Goal: Transaction & Acquisition: Purchase product/service

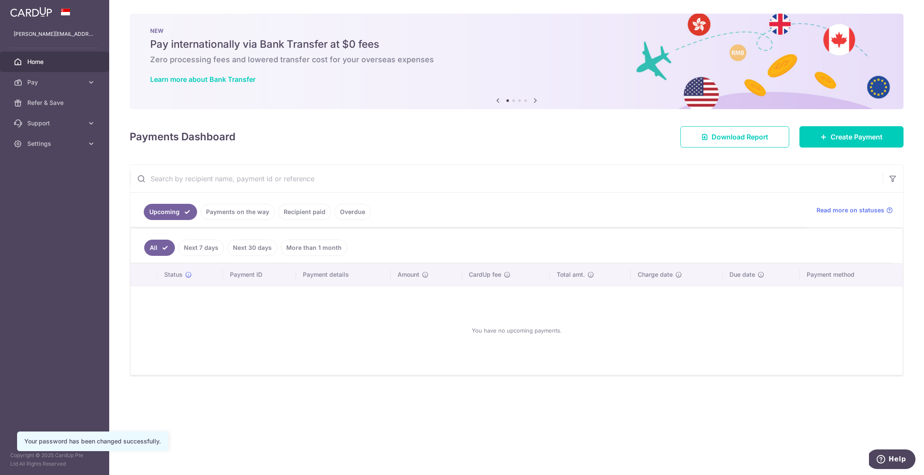
click at [519, 149] on div "× Pause Schedule Pause all future payments in this series Pause just this one p…" at bounding box center [516, 237] width 815 height 475
click at [225, 211] on link "Payments on the way" at bounding box center [238, 212] width 74 height 16
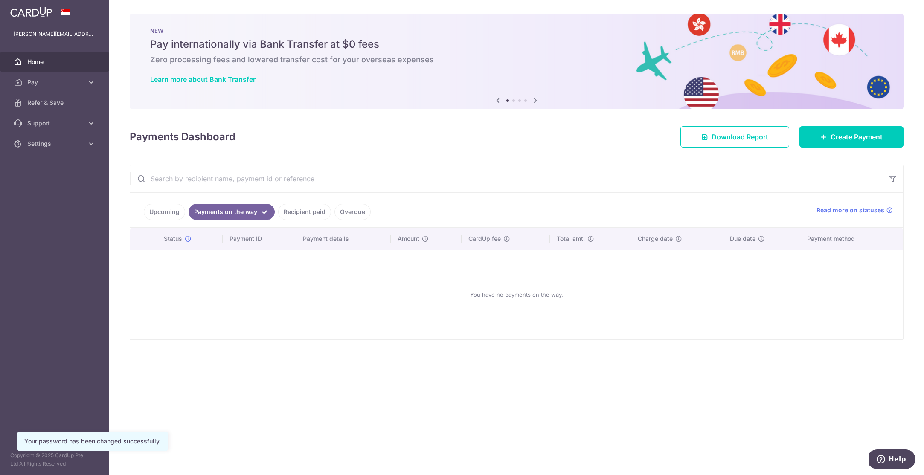
click at [309, 215] on link "Recipient paid" at bounding box center [304, 212] width 53 height 16
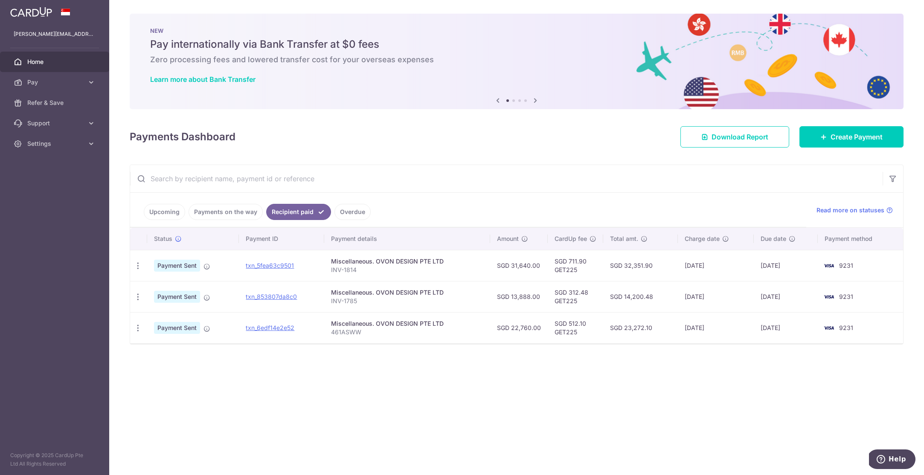
click at [345, 213] on link "Overdue" at bounding box center [353, 212] width 36 height 16
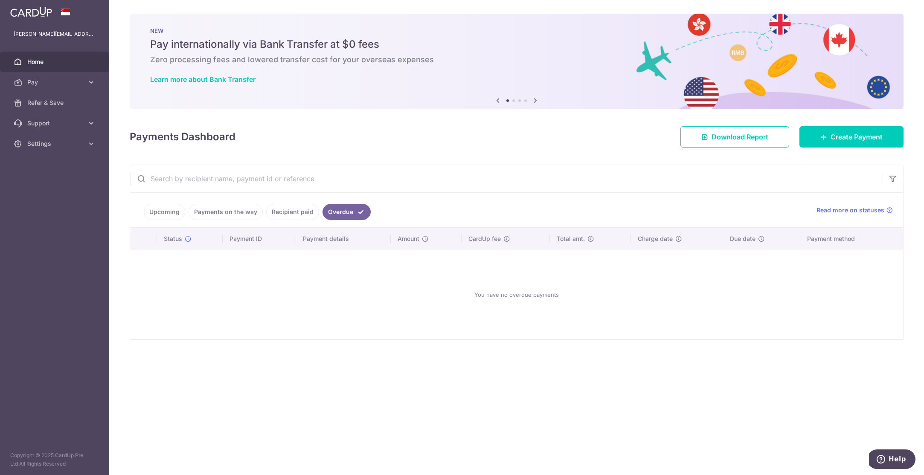
click at [163, 214] on link "Upcoming" at bounding box center [164, 212] width 41 height 16
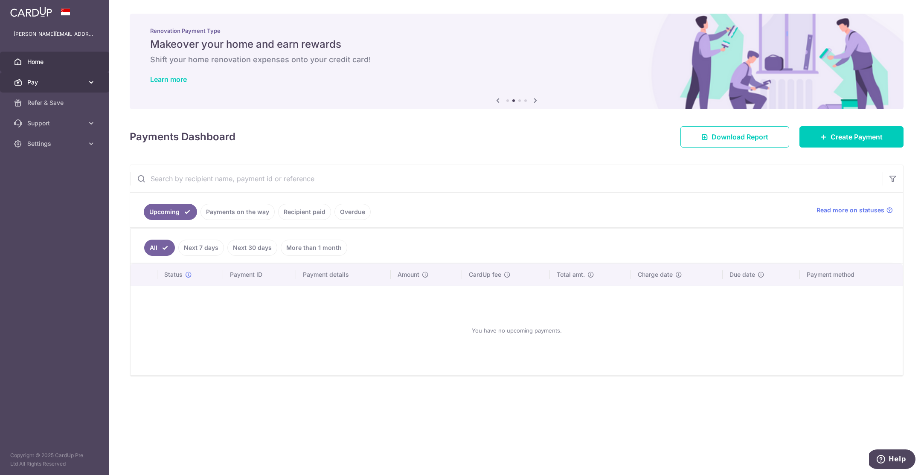
click at [61, 86] on span "Pay" at bounding box center [55, 82] width 56 height 9
click at [47, 106] on span "Payments" at bounding box center [55, 103] width 56 height 9
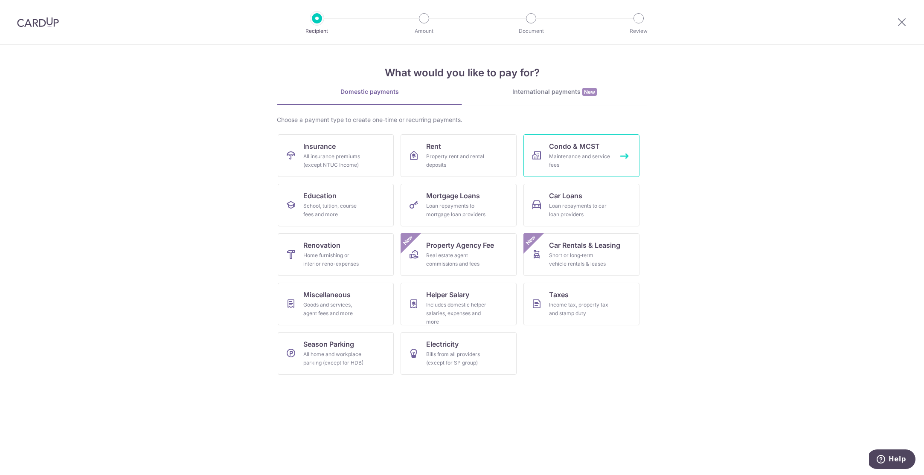
click at [595, 159] on div "Maintenance and service fees" at bounding box center [579, 160] width 61 height 17
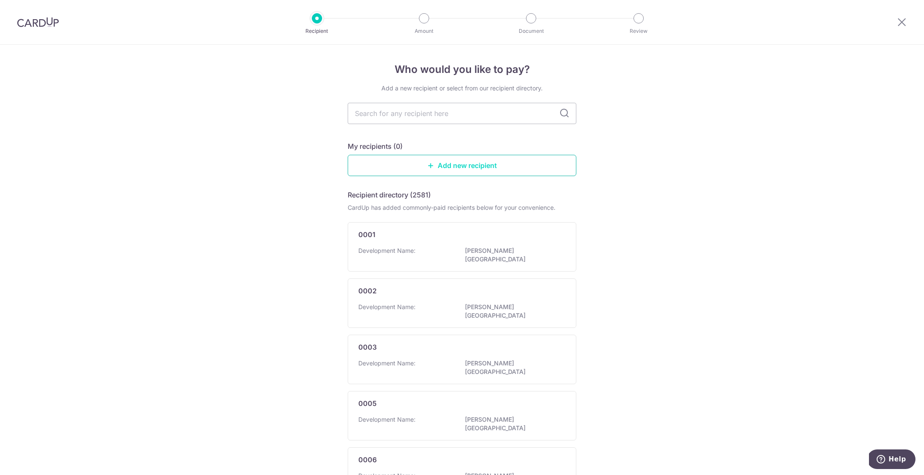
scroll to position [1, 0]
click at [516, 113] on input "text" at bounding box center [462, 112] width 229 height 21
type input "jalan kayu"
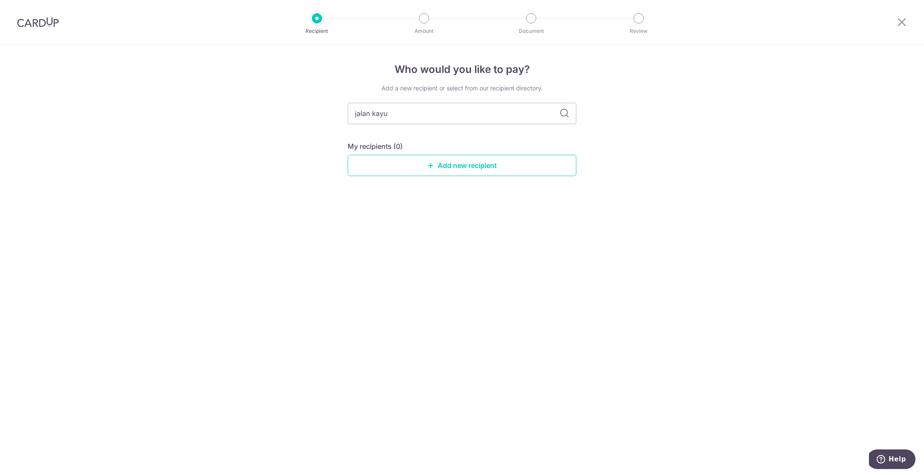
scroll to position [0, 0]
drag, startPoint x: 329, startPoint y: 113, endPoint x: 292, endPoint y: 113, distance: 36.3
click at [292, 113] on div "Who would you like to pay? Add a new recipient or select from our recipient dir…" at bounding box center [462, 260] width 924 height 431
click at [573, 117] on input "text" at bounding box center [462, 113] width 229 height 21
click at [569, 116] on icon at bounding box center [565, 113] width 10 height 10
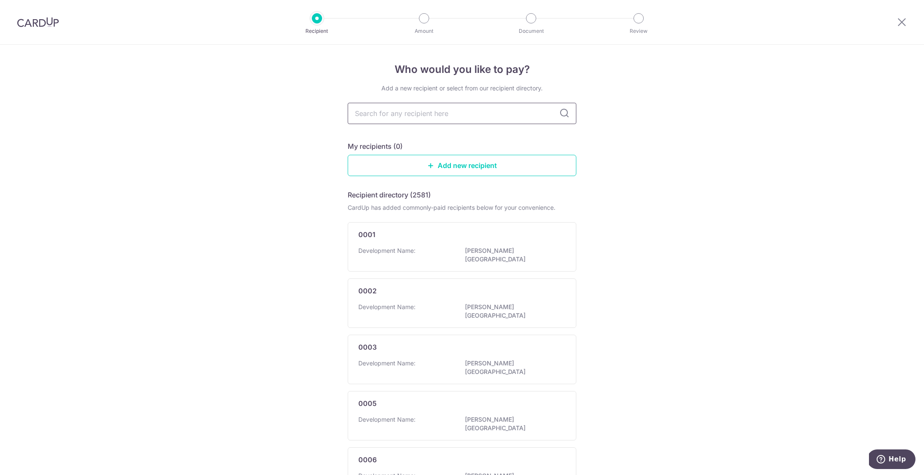
click at [385, 113] on input "text" at bounding box center [462, 113] width 229 height 21
type input "town"
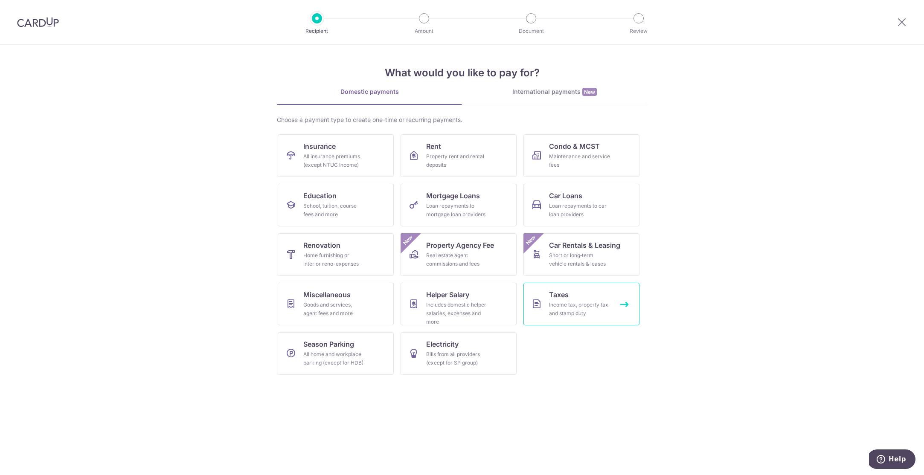
click at [618, 303] on link "Taxes Income tax, property tax and stamp duty" at bounding box center [582, 304] width 116 height 43
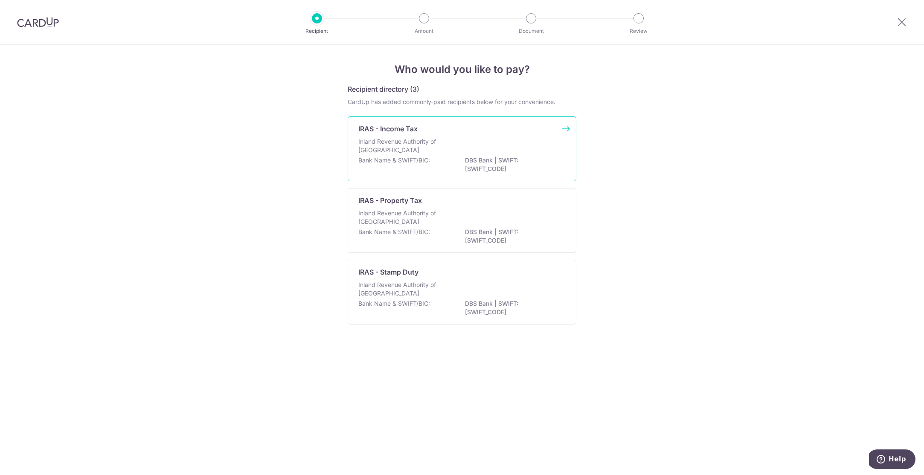
click at [436, 140] on p "Inland Revenue Authority of [GEOGRAPHIC_DATA]" at bounding box center [404, 145] width 90 height 17
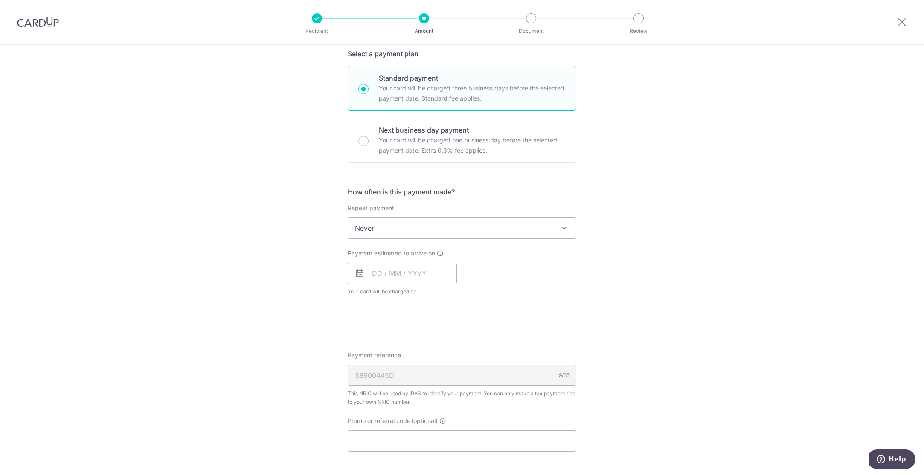
scroll to position [211, 0]
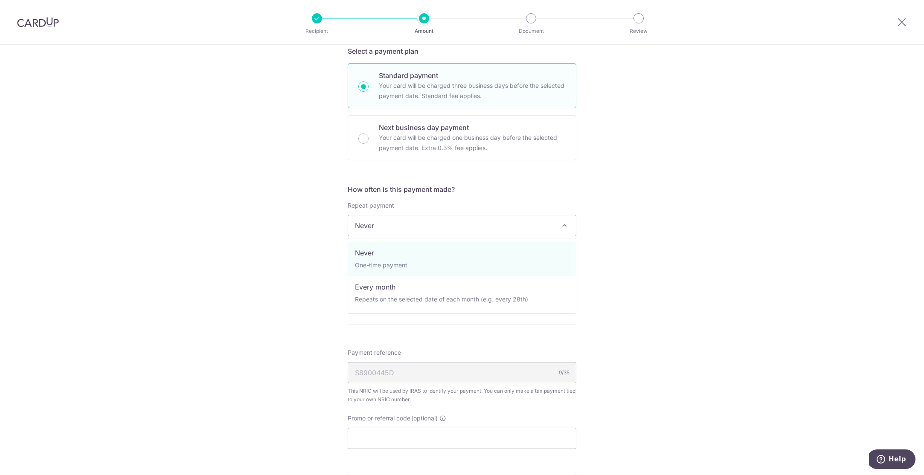
click at [493, 228] on span "Never" at bounding box center [462, 226] width 228 height 20
select select "3"
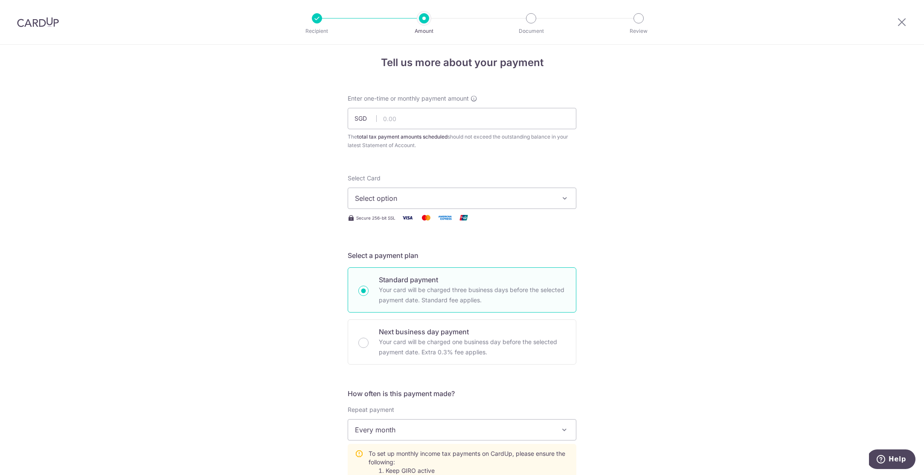
scroll to position [0, 0]
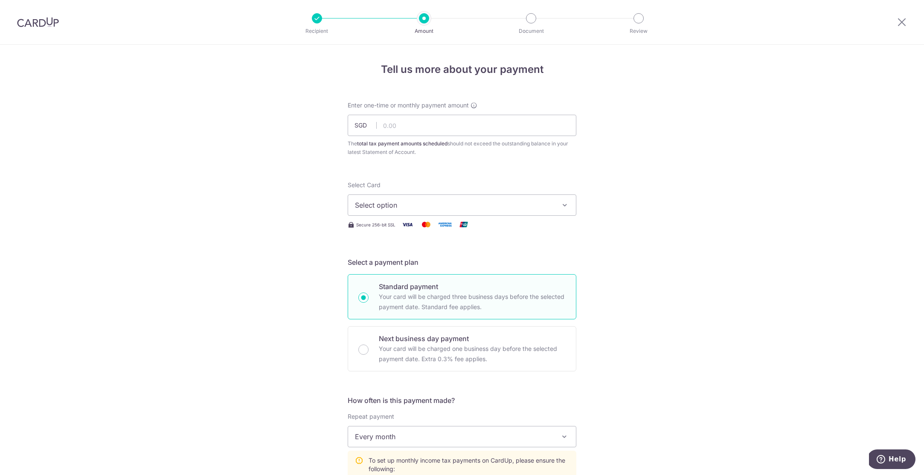
click at [427, 207] on span "Select option" at bounding box center [454, 205] width 199 height 10
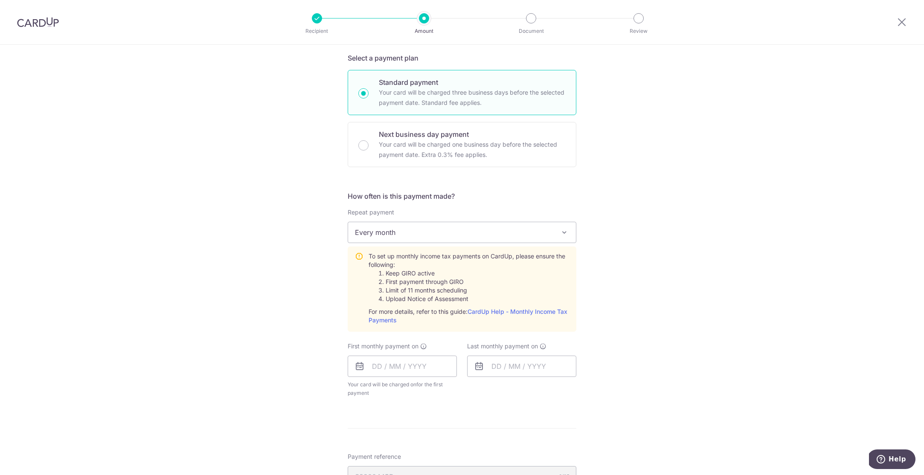
scroll to position [206, 0]
drag, startPoint x: 369, startPoint y: 255, endPoint x: 417, endPoint y: 267, distance: 49.2
click at [417, 267] on div "To set up monthly income tax payments on CardUp, please ensure the following: K…" at bounding box center [469, 287] width 201 height 73
drag, startPoint x: 385, startPoint y: 272, endPoint x: 475, endPoint y: 295, distance: 93.3
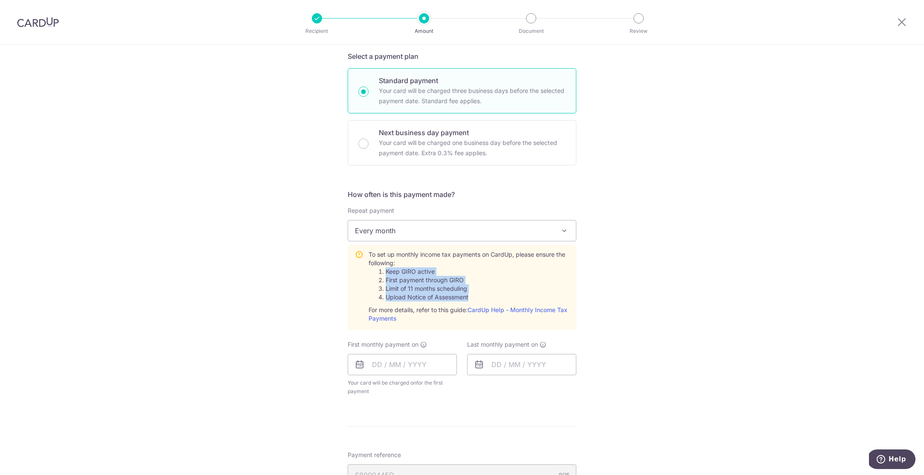
click at [475, 295] on ol "Keep GIRO active First payment through GIRO Limit of 11 months scheduling Uploa…" at bounding box center [469, 285] width 201 height 34
click at [475, 295] on li "Upload Notice of Assessment" at bounding box center [478, 297] width 184 height 9
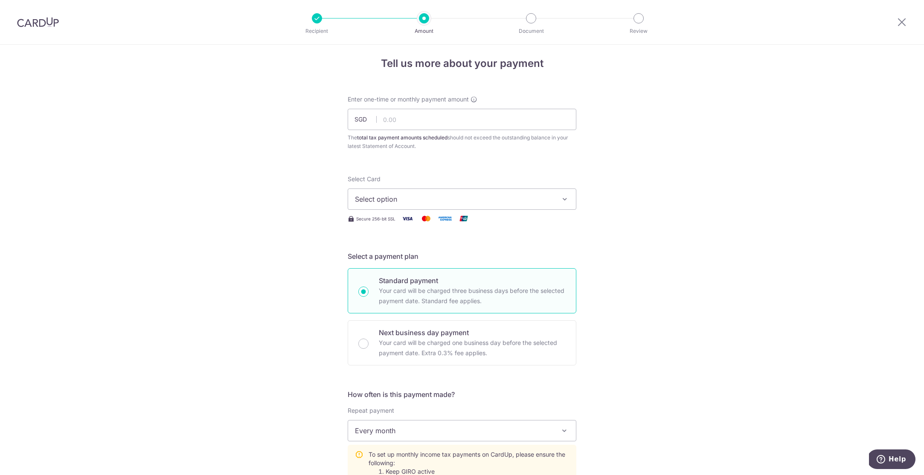
scroll to position [0, 0]
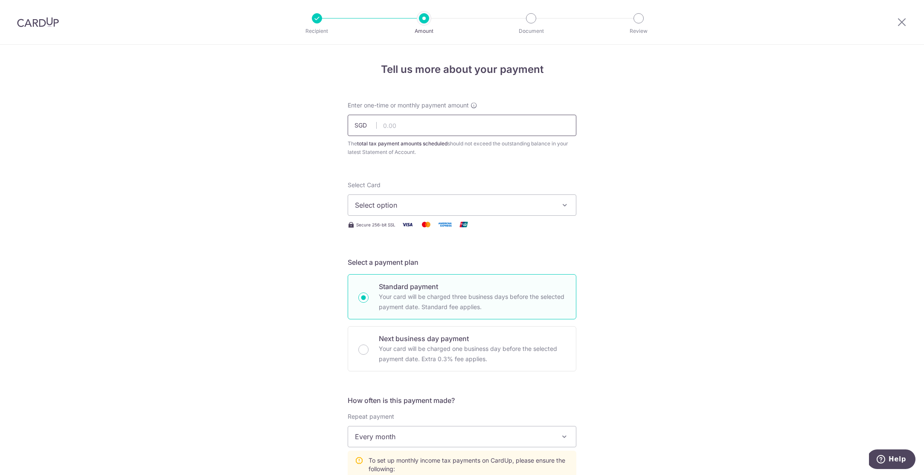
click at [416, 124] on input "text" at bounding box center [462, 125] width 229 height 21
type input "396.77"
drag, startPoint x: 389, startPoint y: 204, endPoint x: 385, endPoint y: 200, distance: 6.6
click at [388, 204] on span "Select option" at bounding box center [454, 205] width 199 height 10
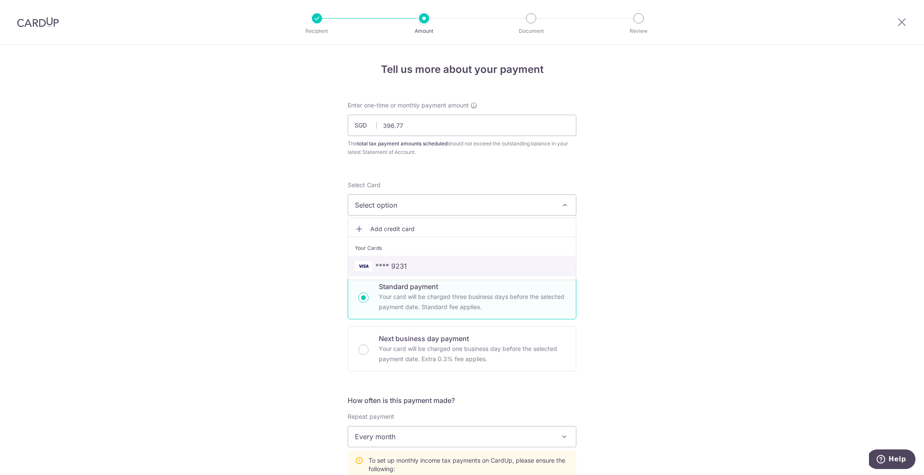
click at [393, 264] on span "**** 9231" at bounding box center [392, 266] width 32 height 10
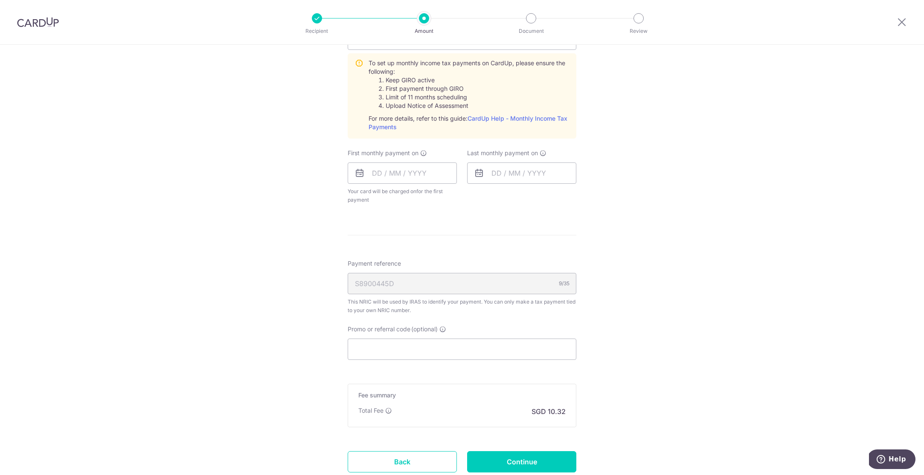
scroll to position [459, 0]
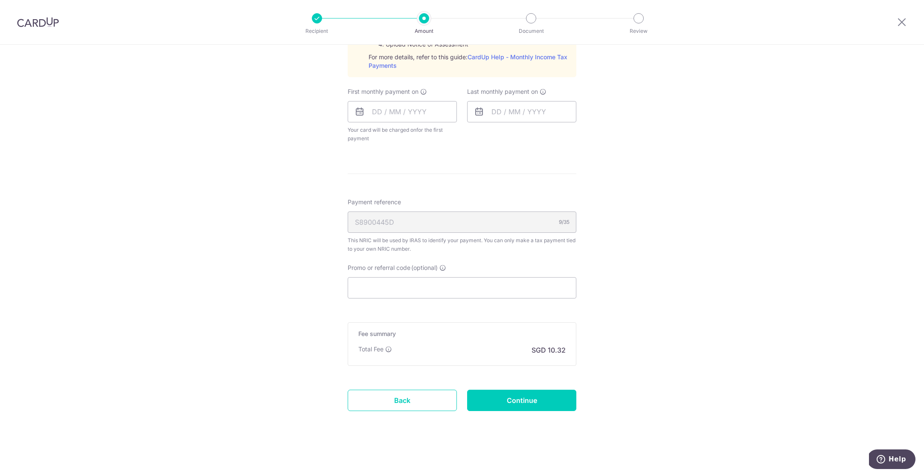
click at [280, 310] on div "Tell us more about your payment Enter one-time or monthly payment amount SGD 39…" at bounding box center [462, 31] width 924 height 890
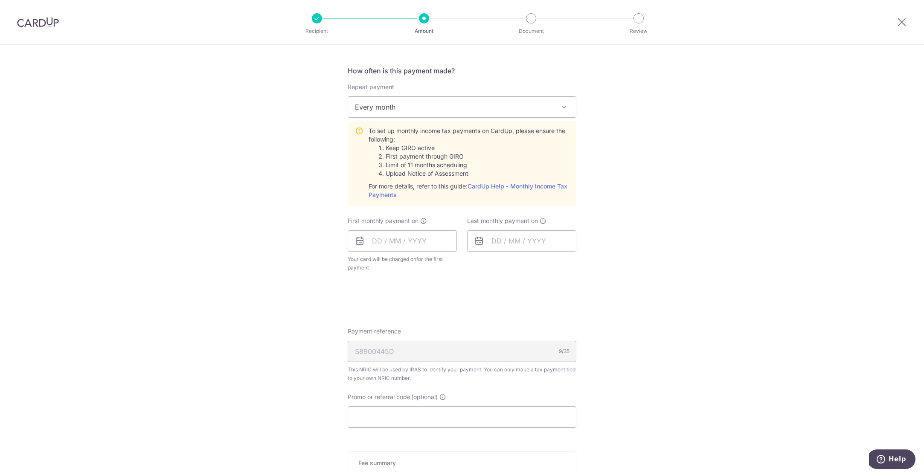
scroll to position [331, 0]
